Goal: Transaction & Acquisition: Purchase product/service

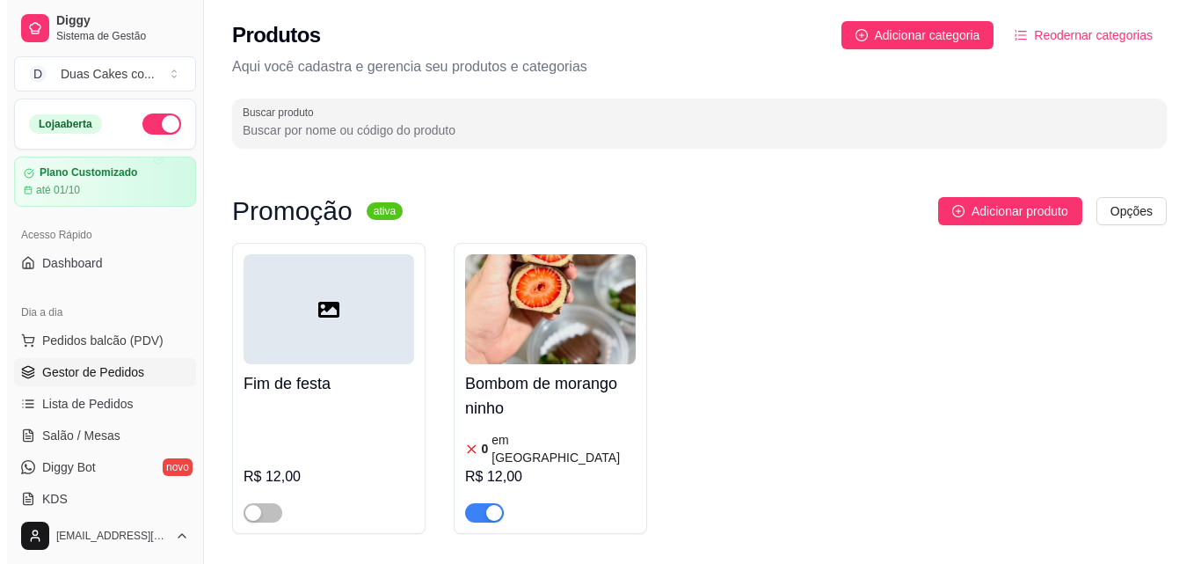
scroll to position [6156, 0]
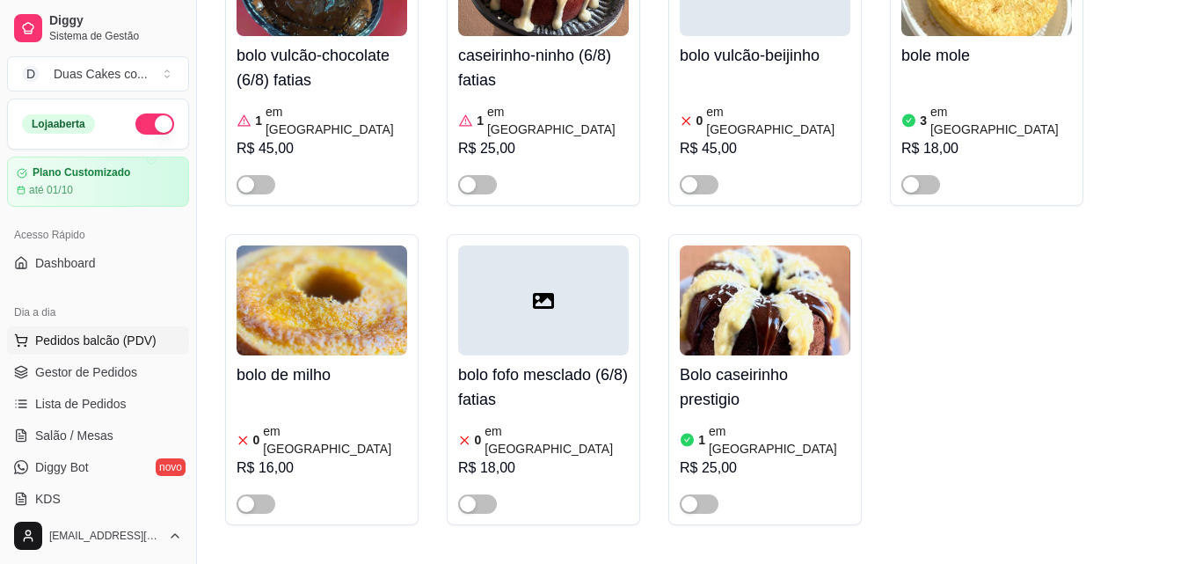
click at [97, 346] on span "Pedidos balcão (PDV)" at bounding box center [95, 341] width 121 height 18
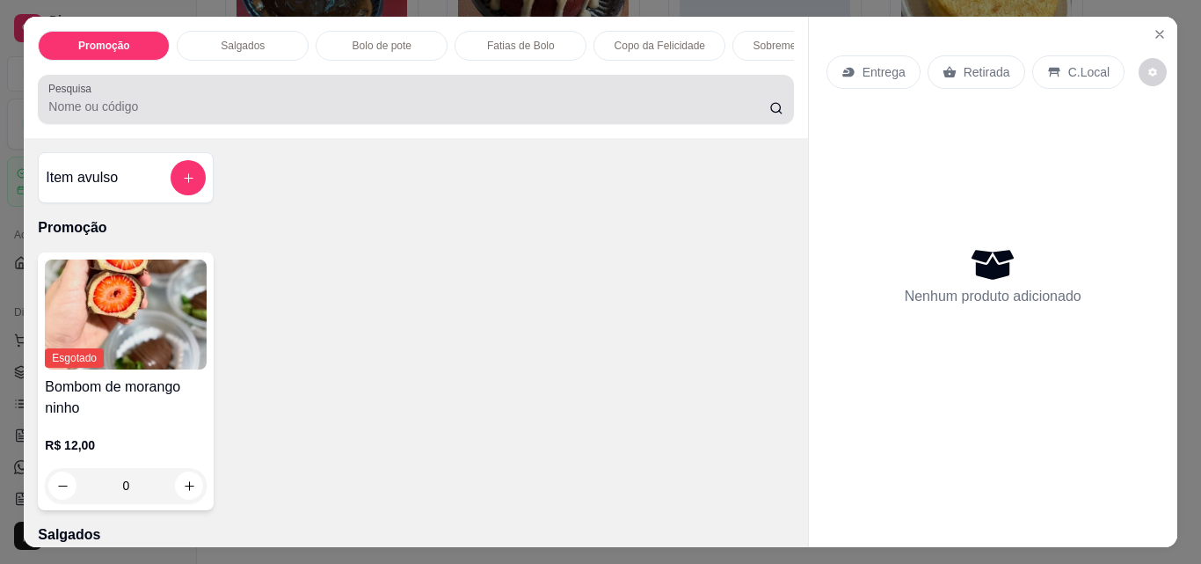
drag, startPoint x: 397, startPoint y: 78, endPoint x: 486, endPoint y: 101, distance: 92.6
click at [486, 101] on div "Promoção Salgados Bolo de pote Fatias de Bolo Copo da Felicidade Sobremesa Gela…" at bounding box center [416, 77] width 784 height 121
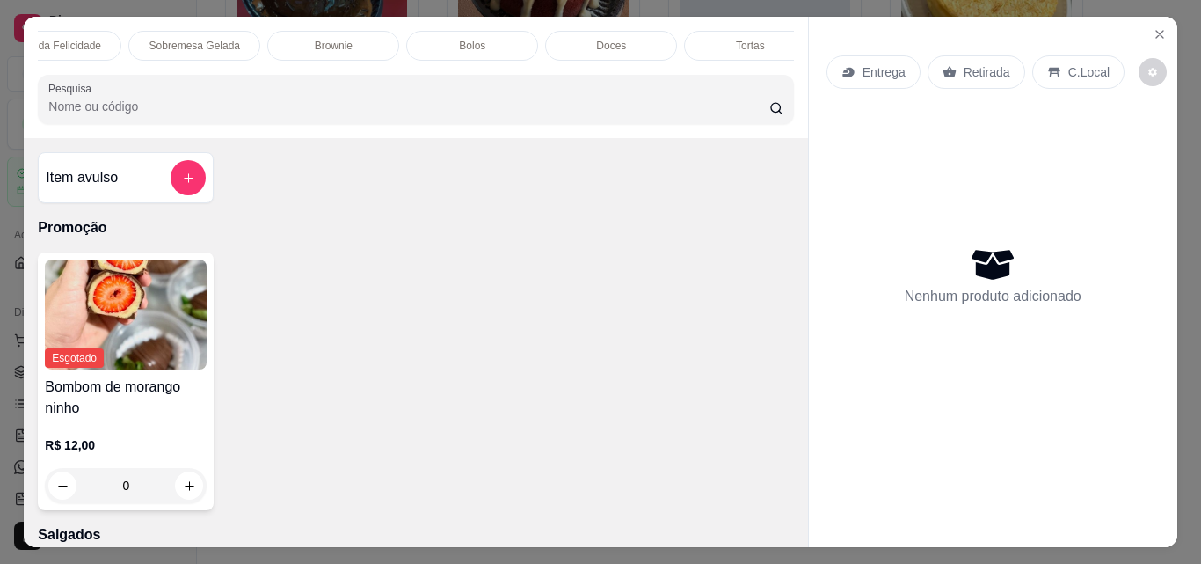
scroll to position [0, 146]
click at [652, 41] on p "Sobremesa Gelada" at bounding box center [653, 46] width 91 height 14
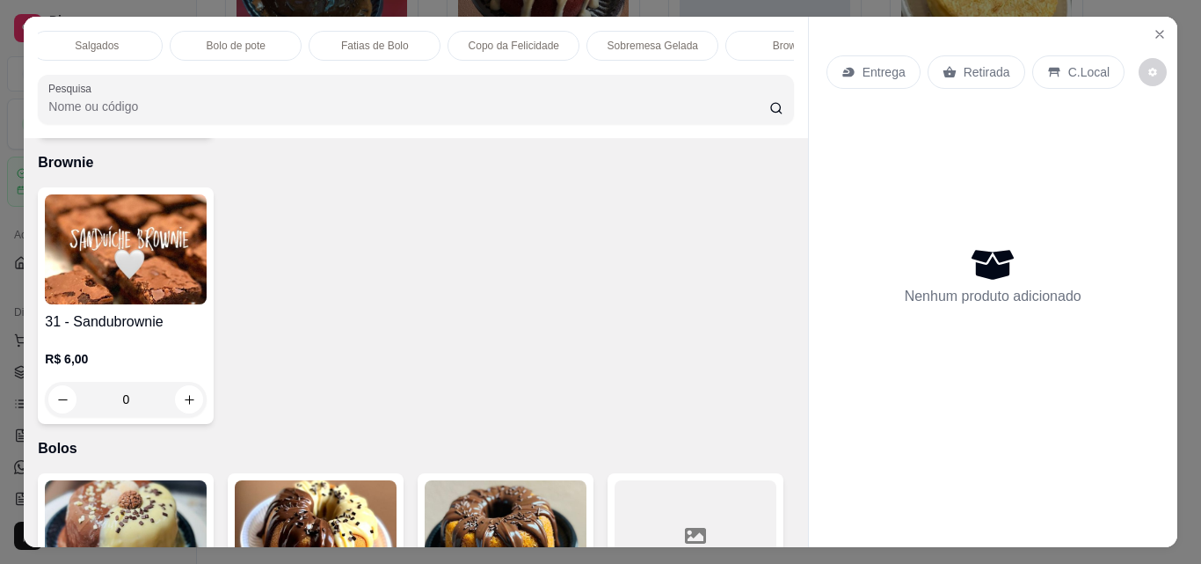
scroll to position [46, 0]
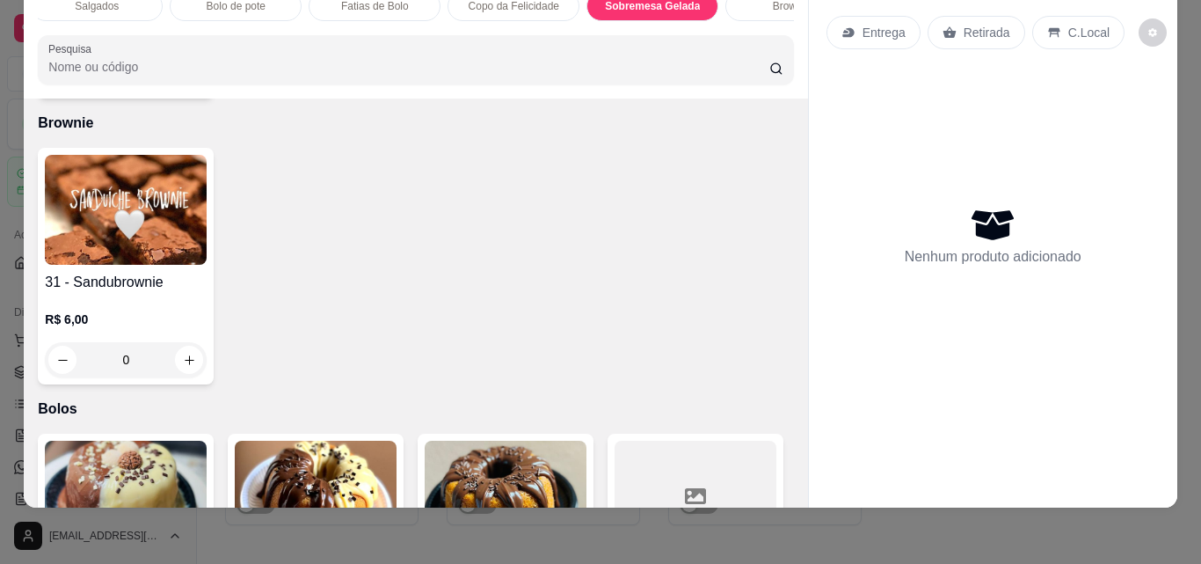
type input "1"
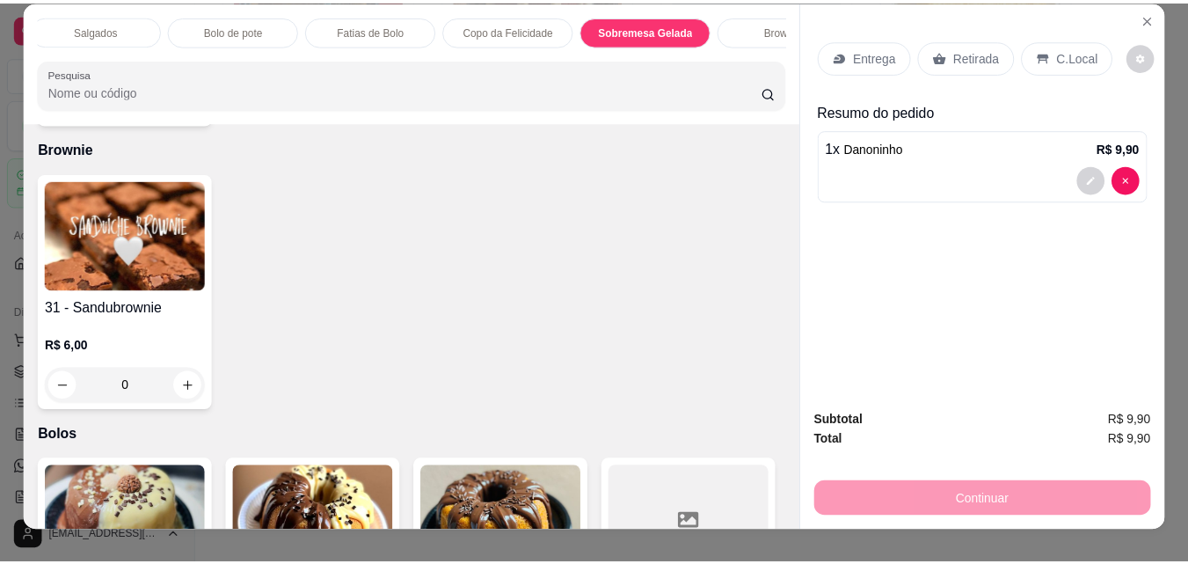
scroll to position [0, 0]
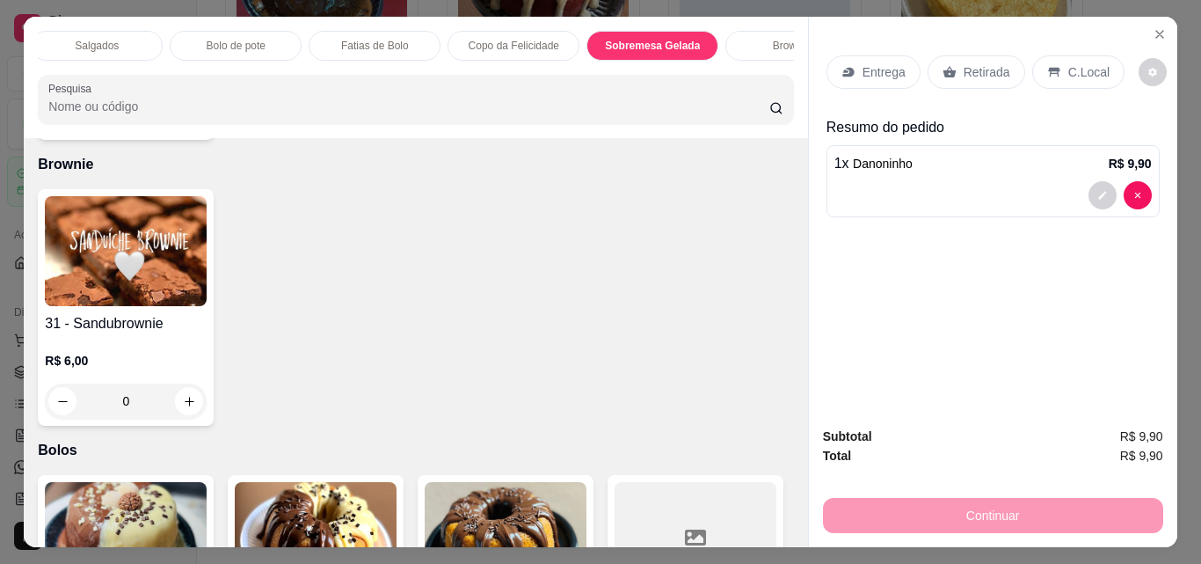
click at [984, 65] on p "Retirada" at bounding box center [987, 72] width 47 height 18
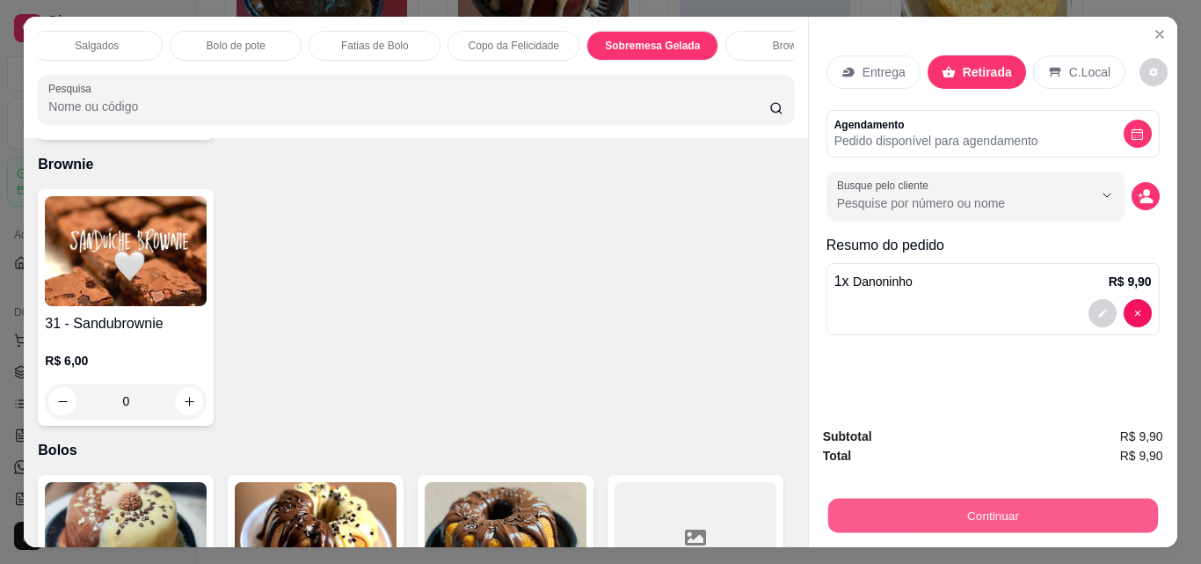
click at [963, 518] on button "Continuar" at bounding box center [993, 515] width 330 height 34
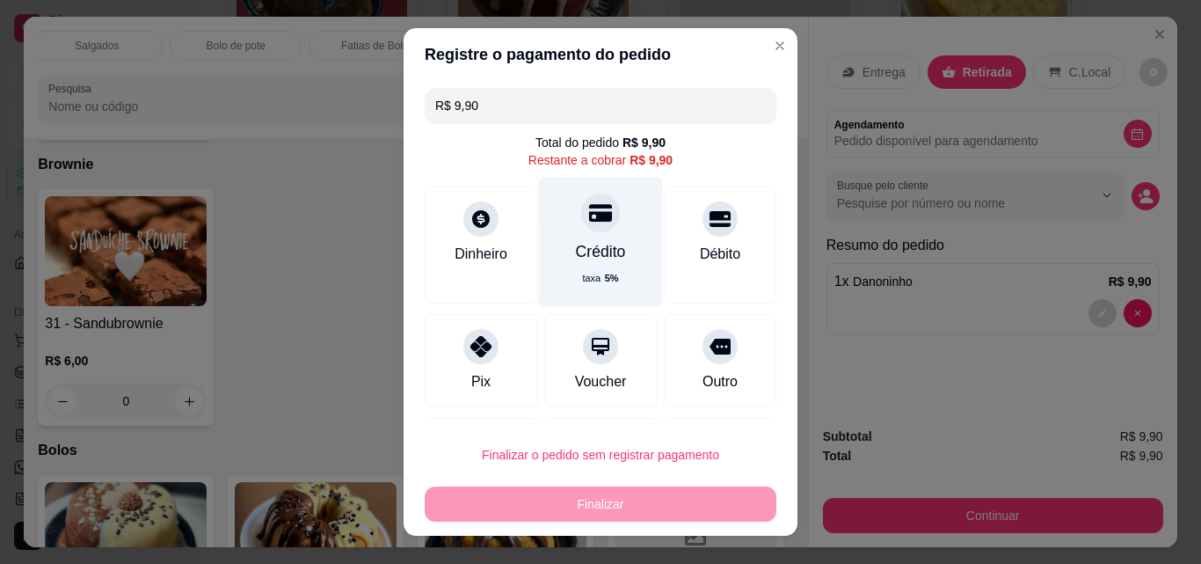
click at [581, 226] on div at bounding box center [600, 212] width 39 height 39
type input "R$ 0,00"
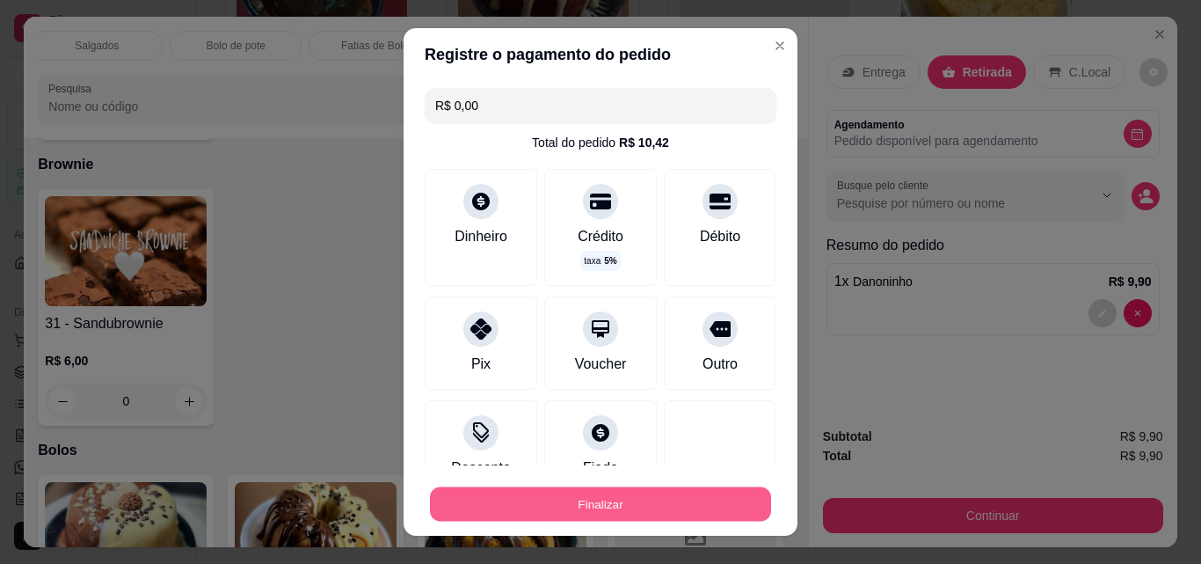
click at [572, 514] on button "Finalizar" at bounding box center [600, 504] width 341 height 34
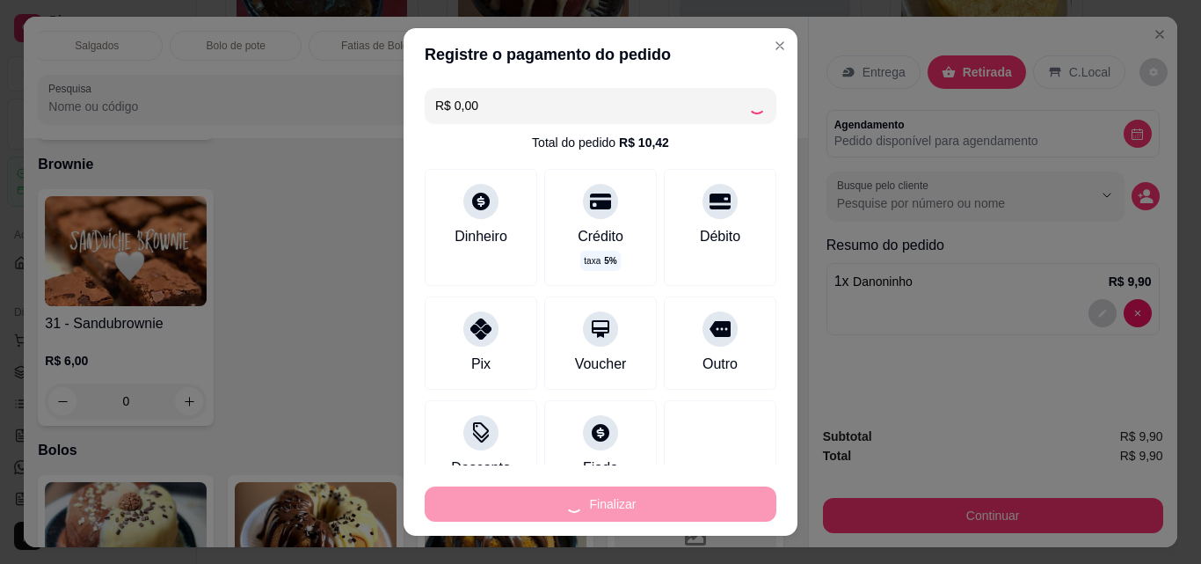
type input "0"
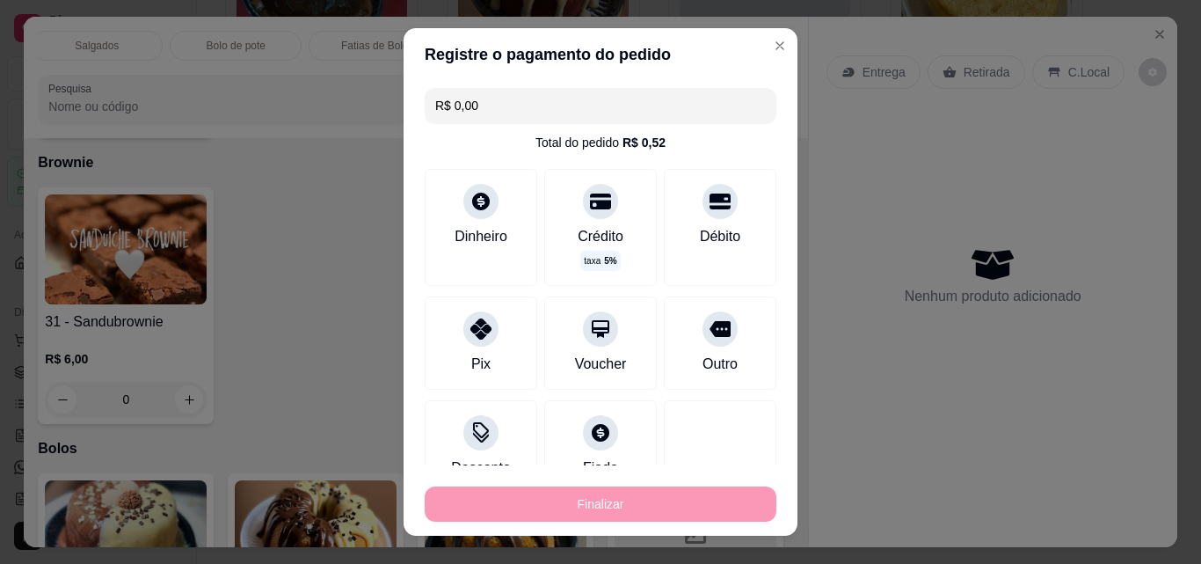
type input "-R$ 9,90"
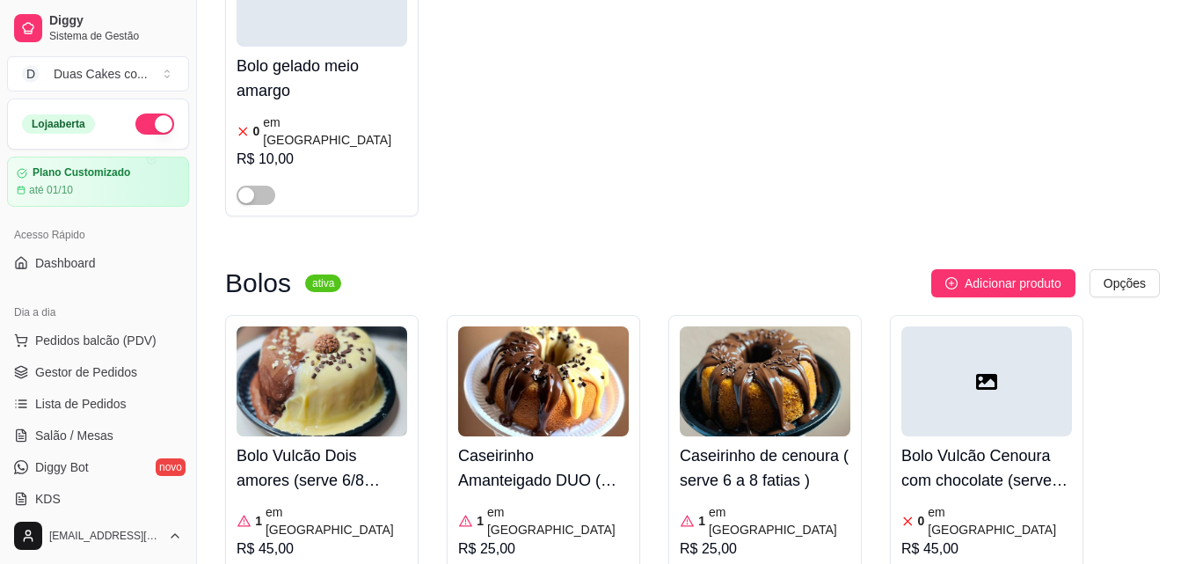
scroll to position [5365, 0]
